Goal: Task Accomplishment & Management: Manage account settings

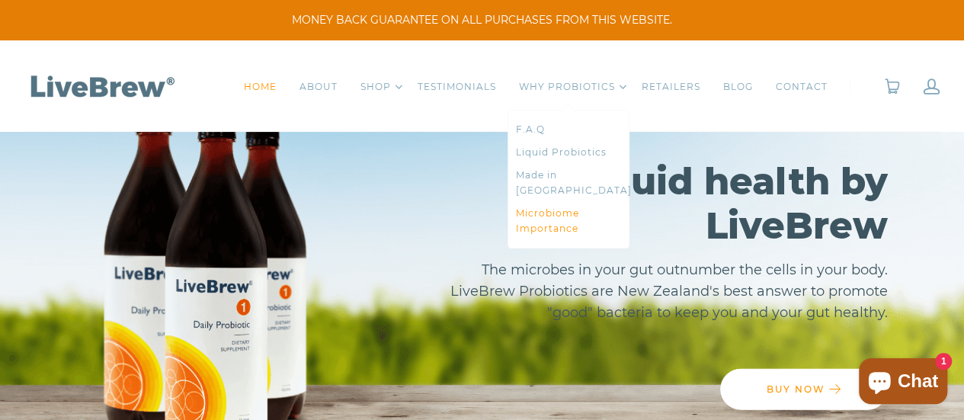
click at [562, 209] on link "Microbiome Importance" at bounding box center [568, 221] width 105 height 30
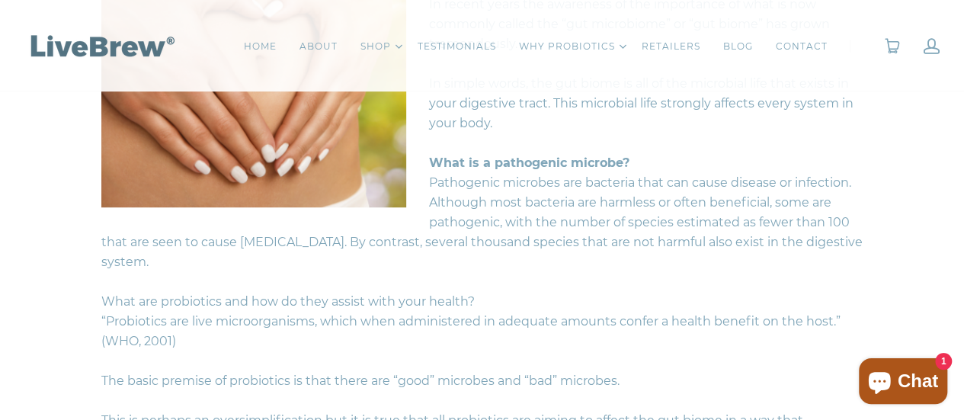
scroll to position [457, 0]
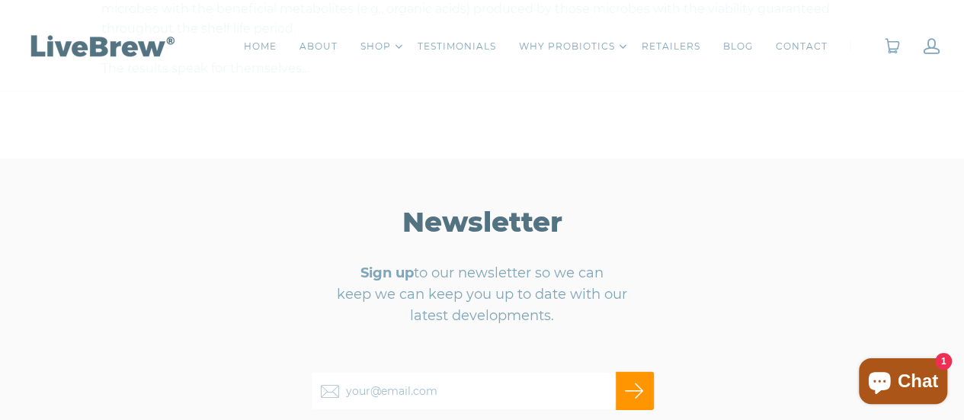
scroll to position [2211, 0]
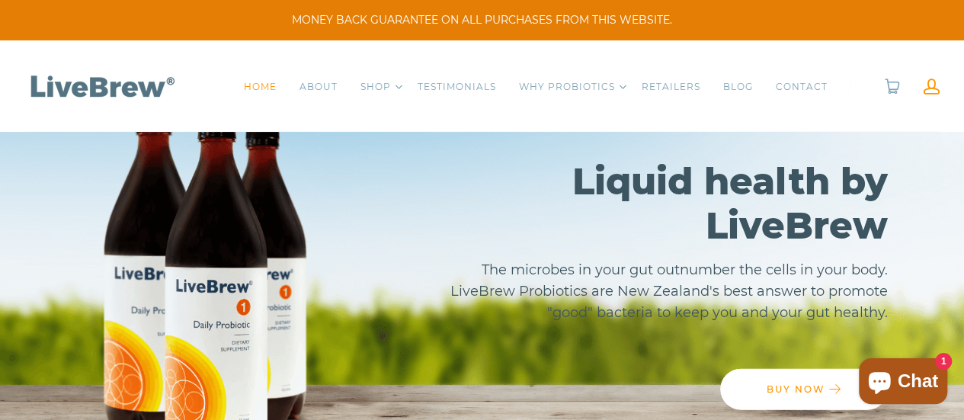
click at [934, 88] on link at bounding box center [932, 87] width 16 height 16
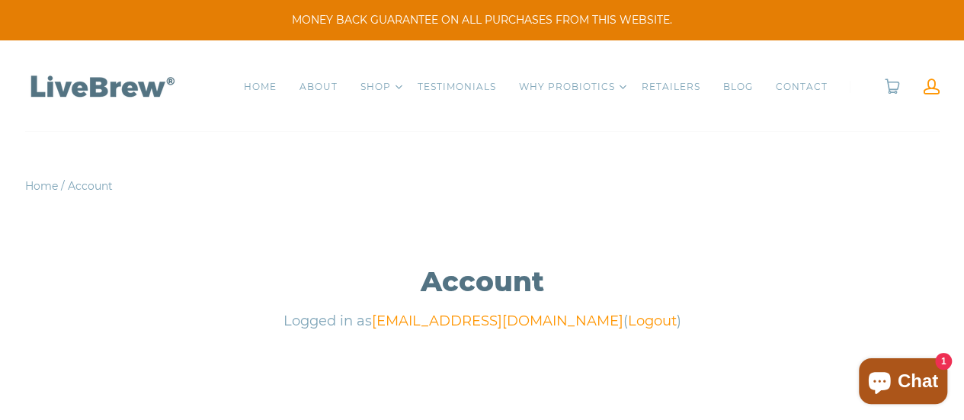
click at [938, 82] on link at bounding box center [932, 87] width 16 height 16
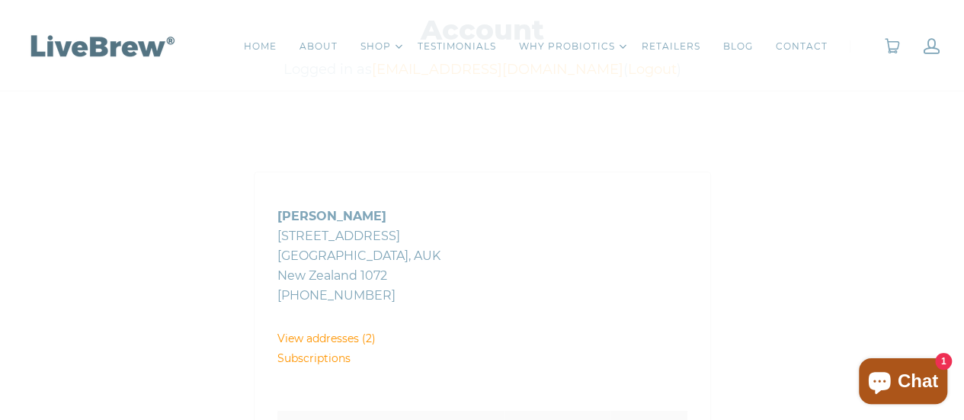
scroll to position [229, 0]
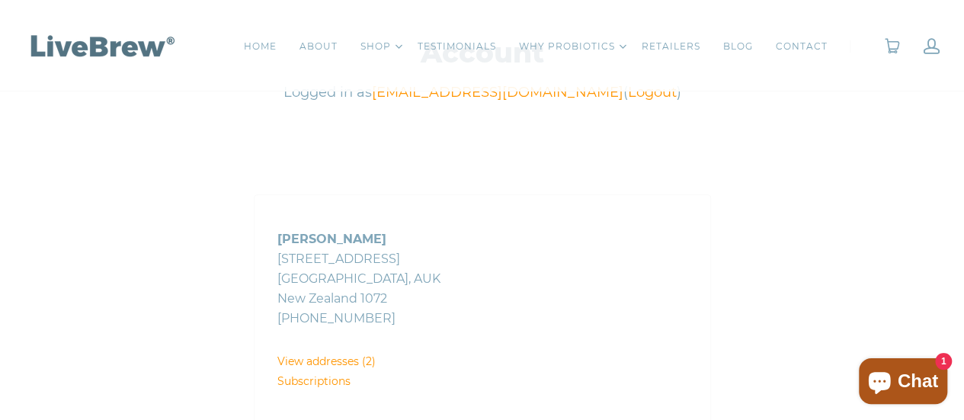
click at [326, 386] on link "Subscriptions" at bounding box center [313, 381] width 73 height 14
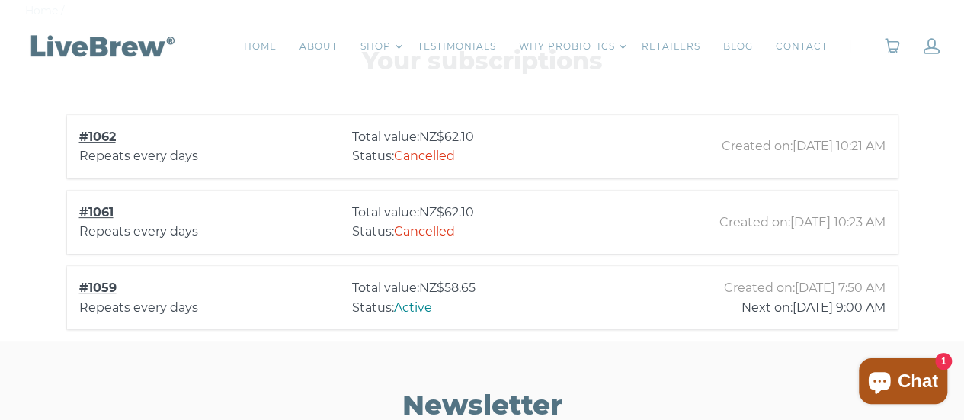
scroll to position [152, 0]
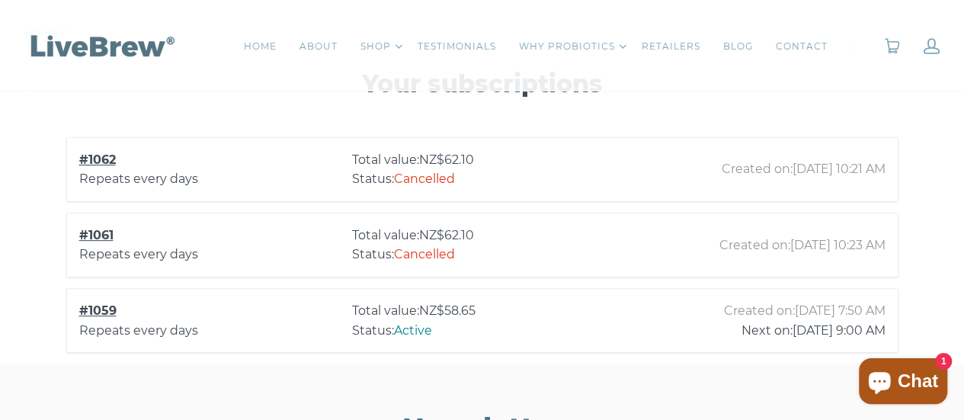
click at [801, 329] on span "09/17/2025 9:00 AM" at bounding box center [839, 331] width 93 height 20
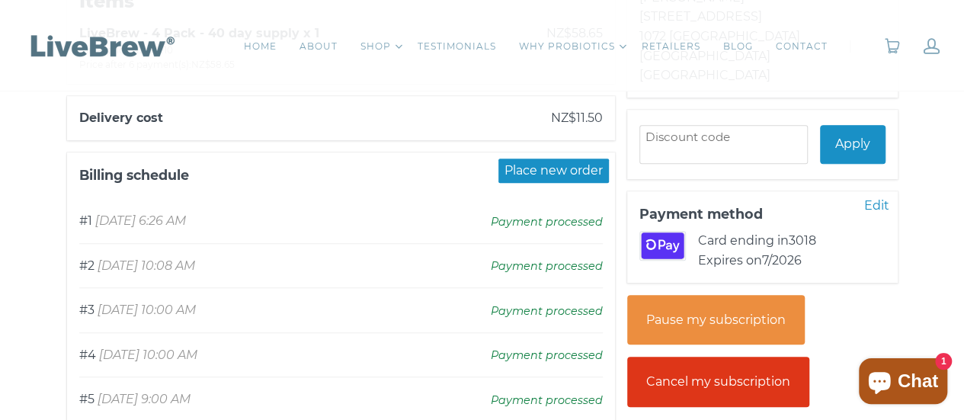
scroll to position [381, 0]
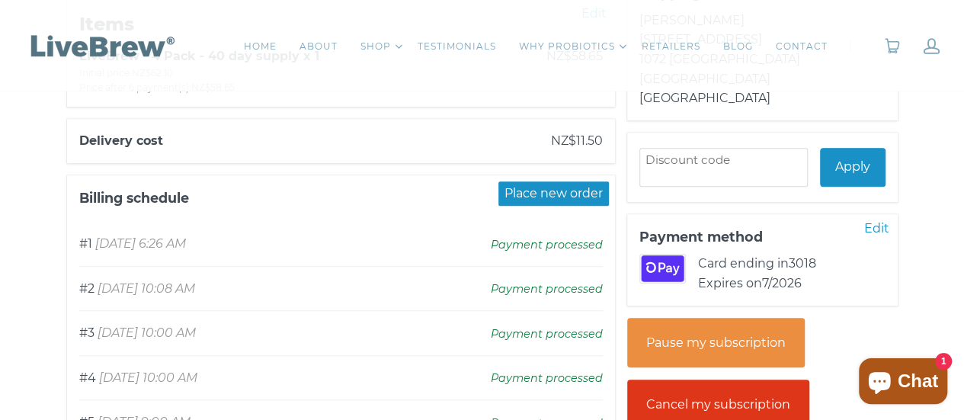
click at [593, 203] on div "Place new order" at bounding box center [554, 193] width 111 height 24
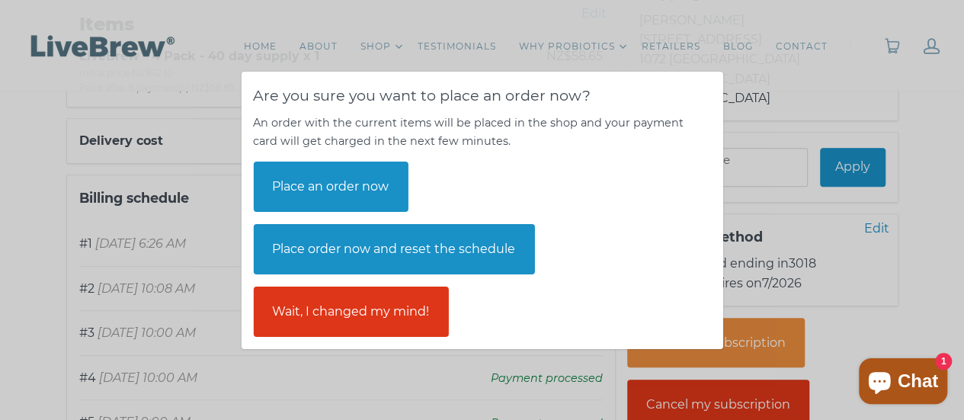
click at [308, 185] on div "Place an order now" at bounding box center [330, 187] width 155 height 50
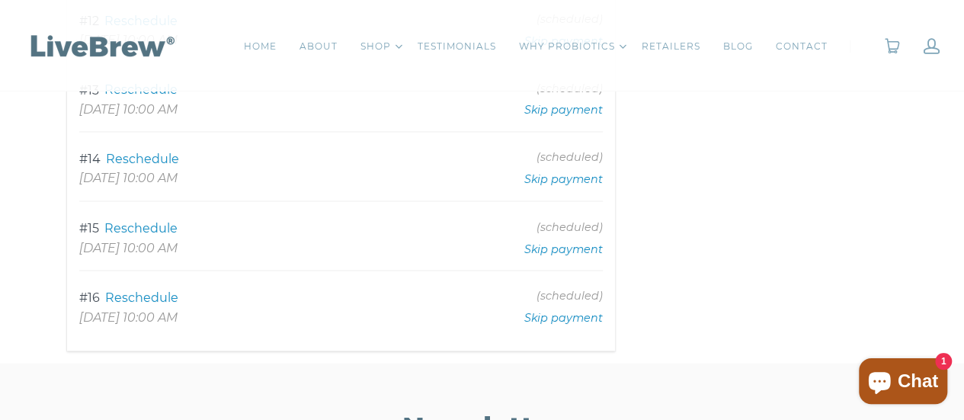
scroll to position [1143, 0]
